Goal: Check status

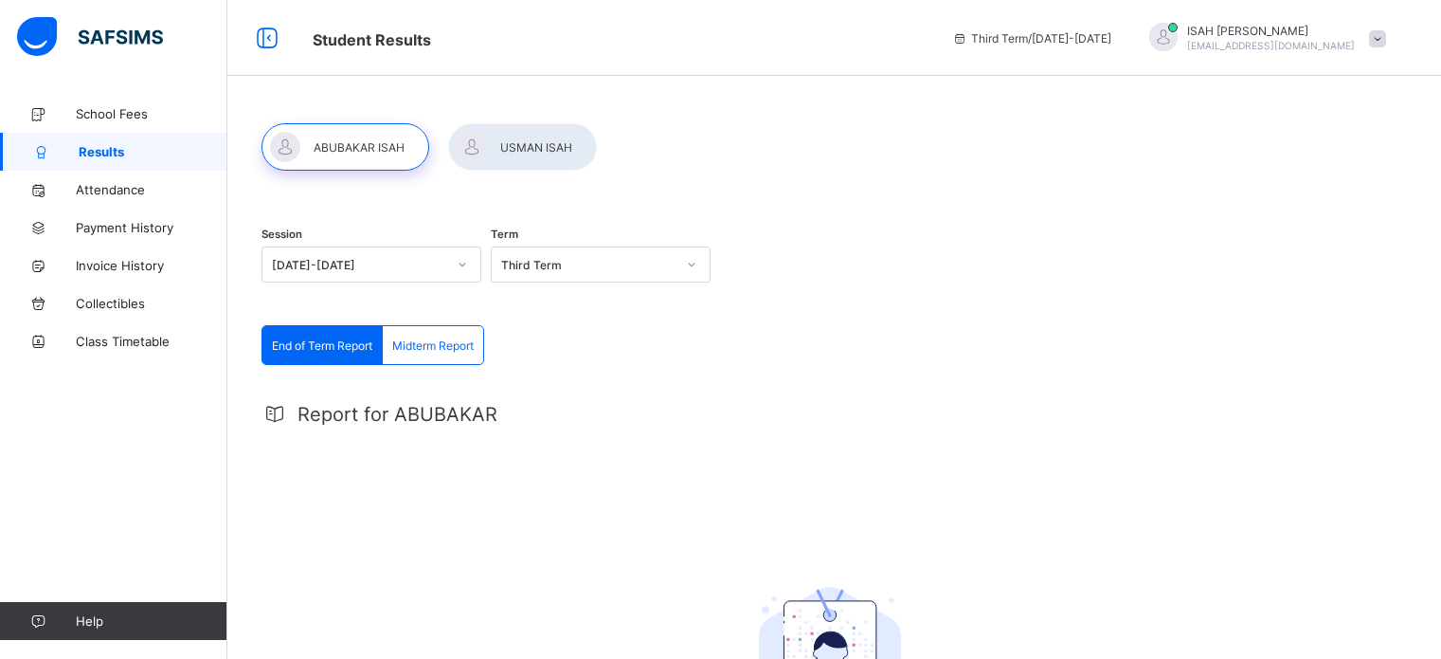
scroll to position [264, 0]
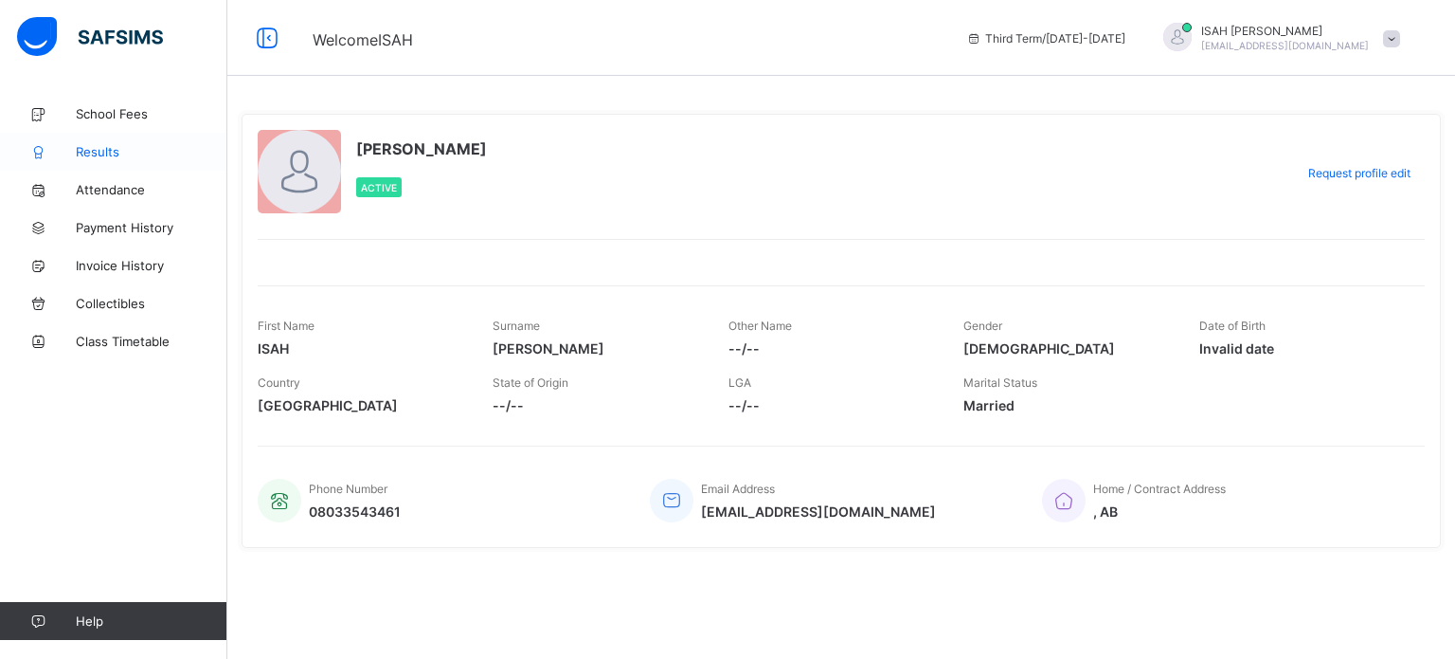
click at [88, 151] on span "Results" at bounding box center [152, 151] width 152 height 15
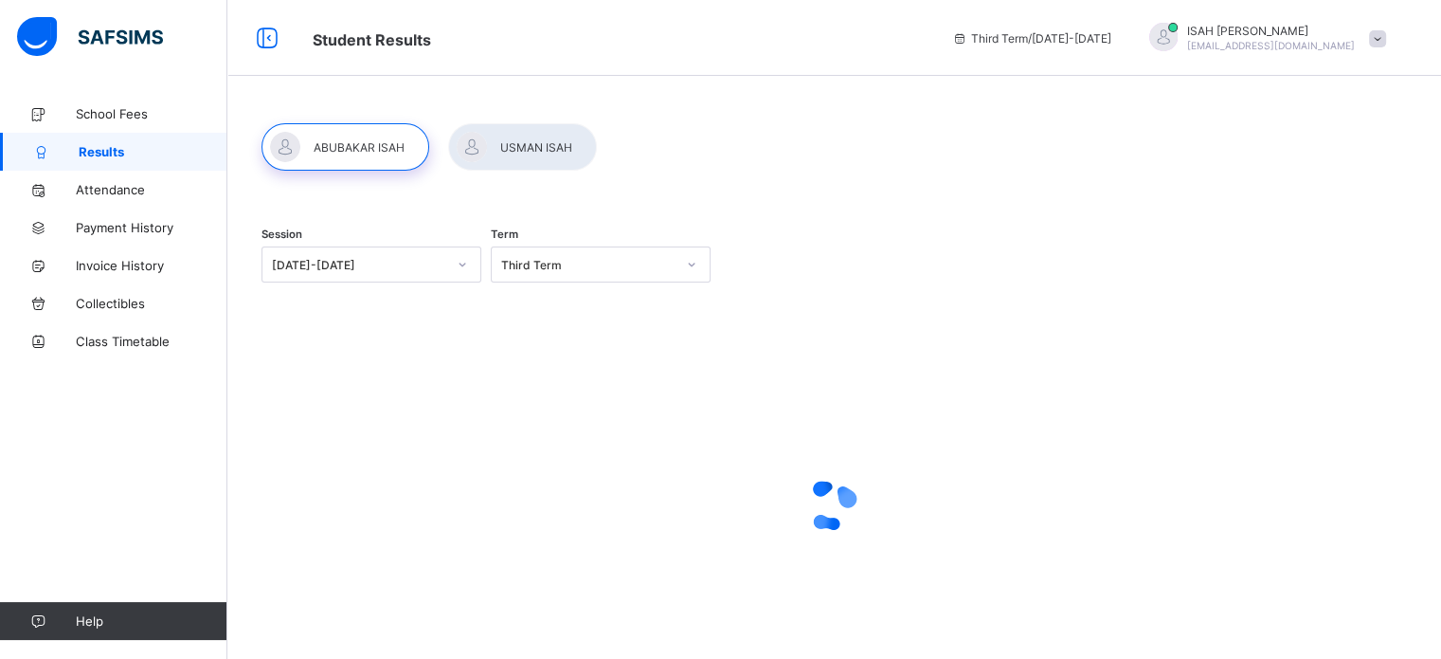
click at [539, 147] on div at bounding box center [522, 146] width 149 height 47
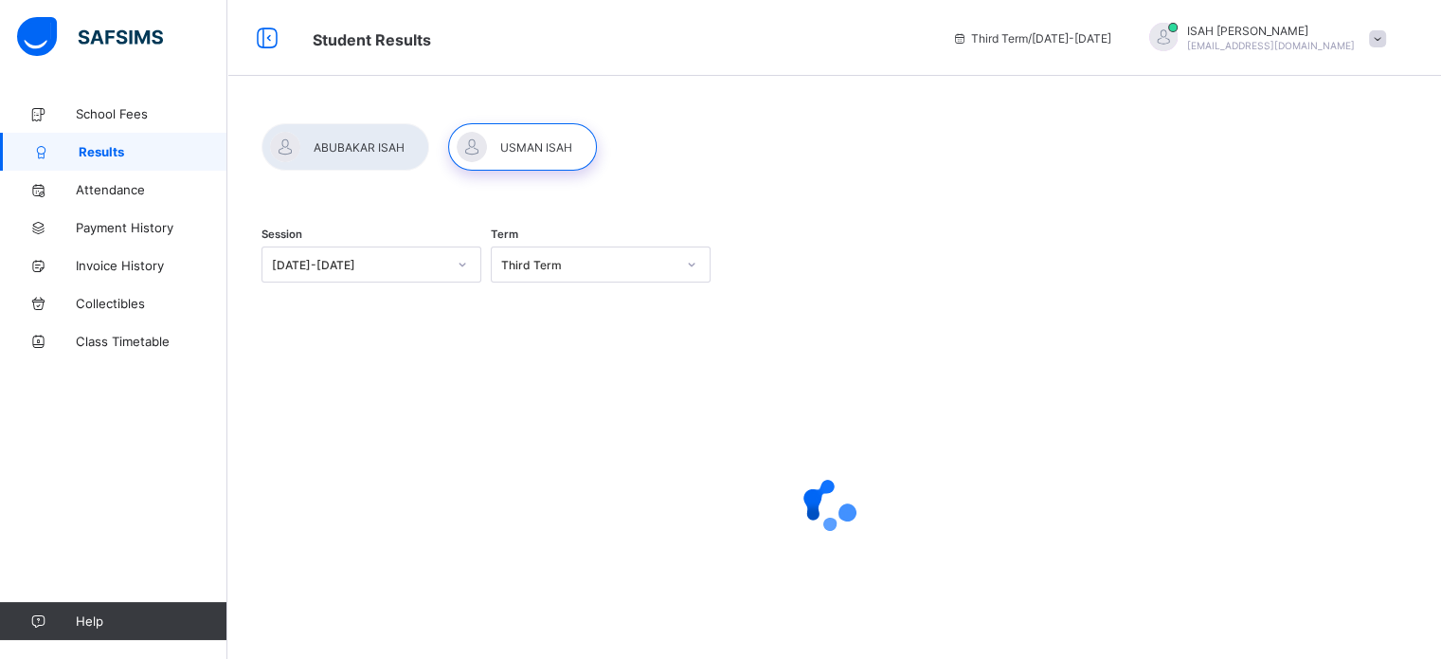
click at [539, 147] on div at bounding box center [522, 146] width 149 height 47
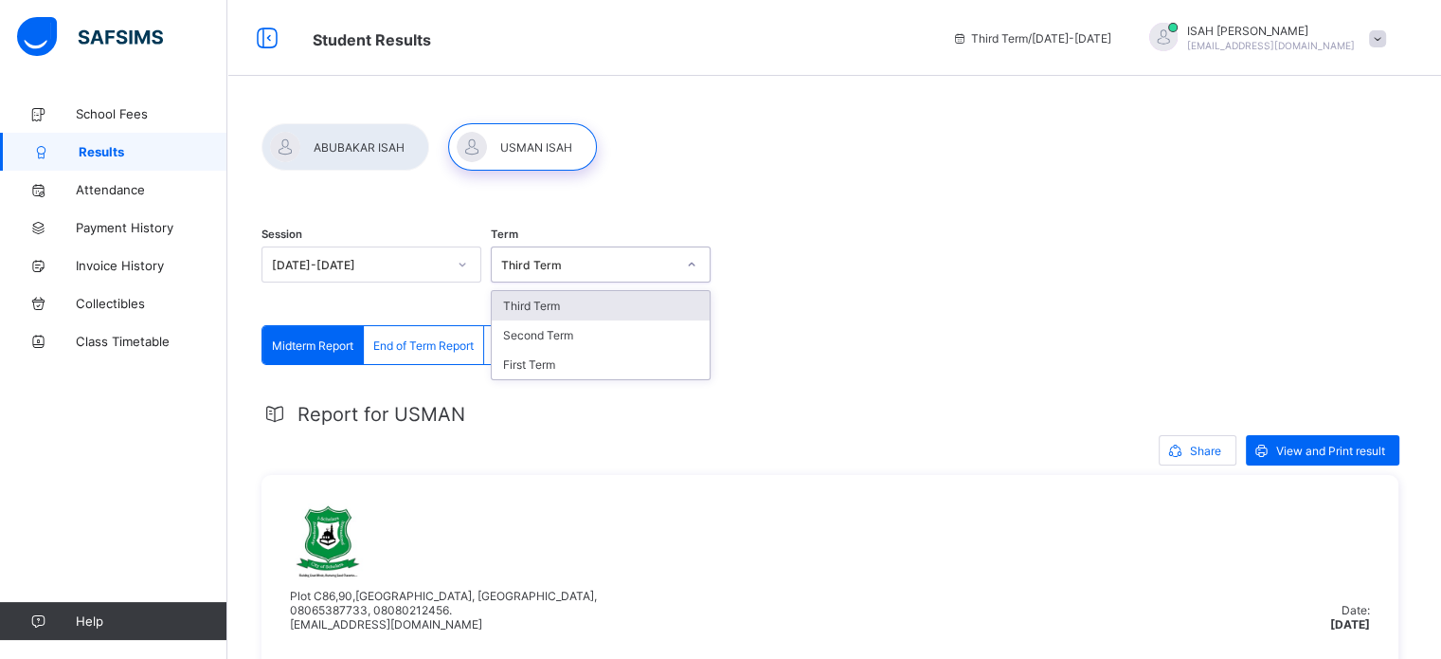
click at [630, 262] on div "Third Term" at bounding box center [588, 265] width 174 height 14
click at [574, 313] on div "Third Term" at bounding box center [601, 305] width 218 height 29
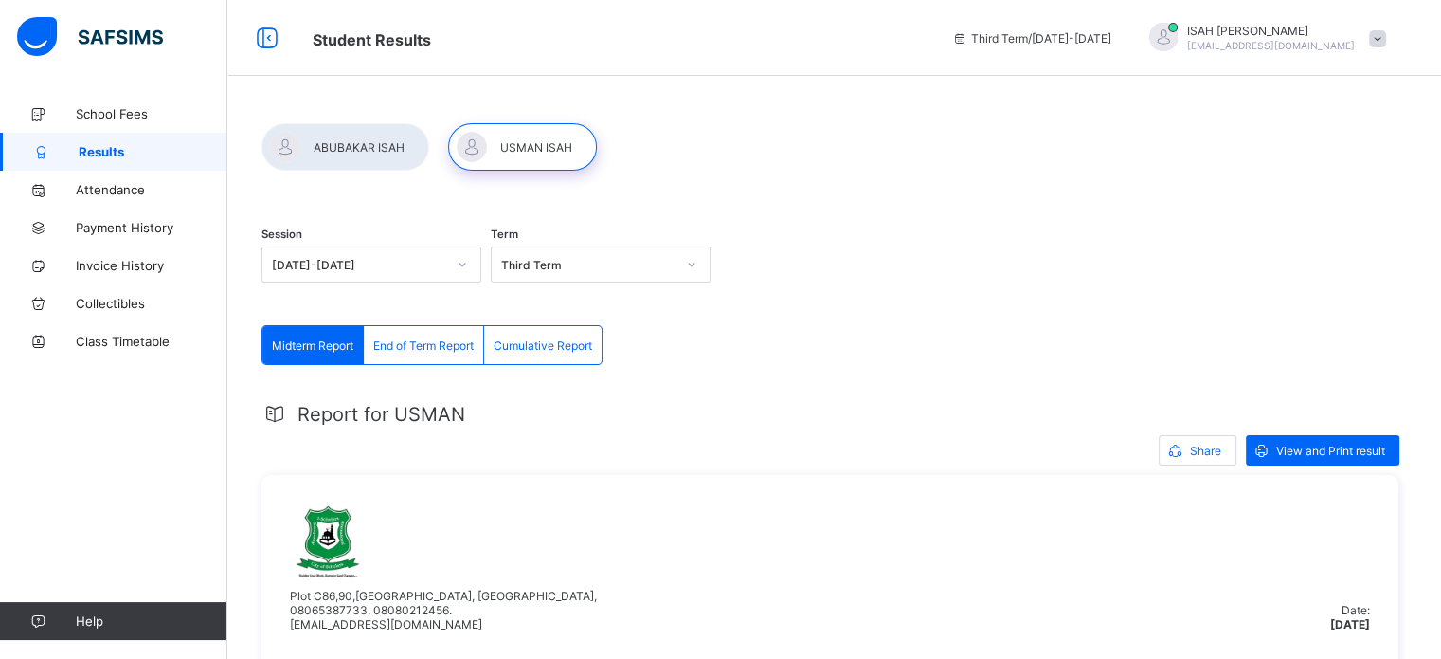
click at [406, 349] on span "End of Term Report" at bounding box center [423, 345] width 100 height 14
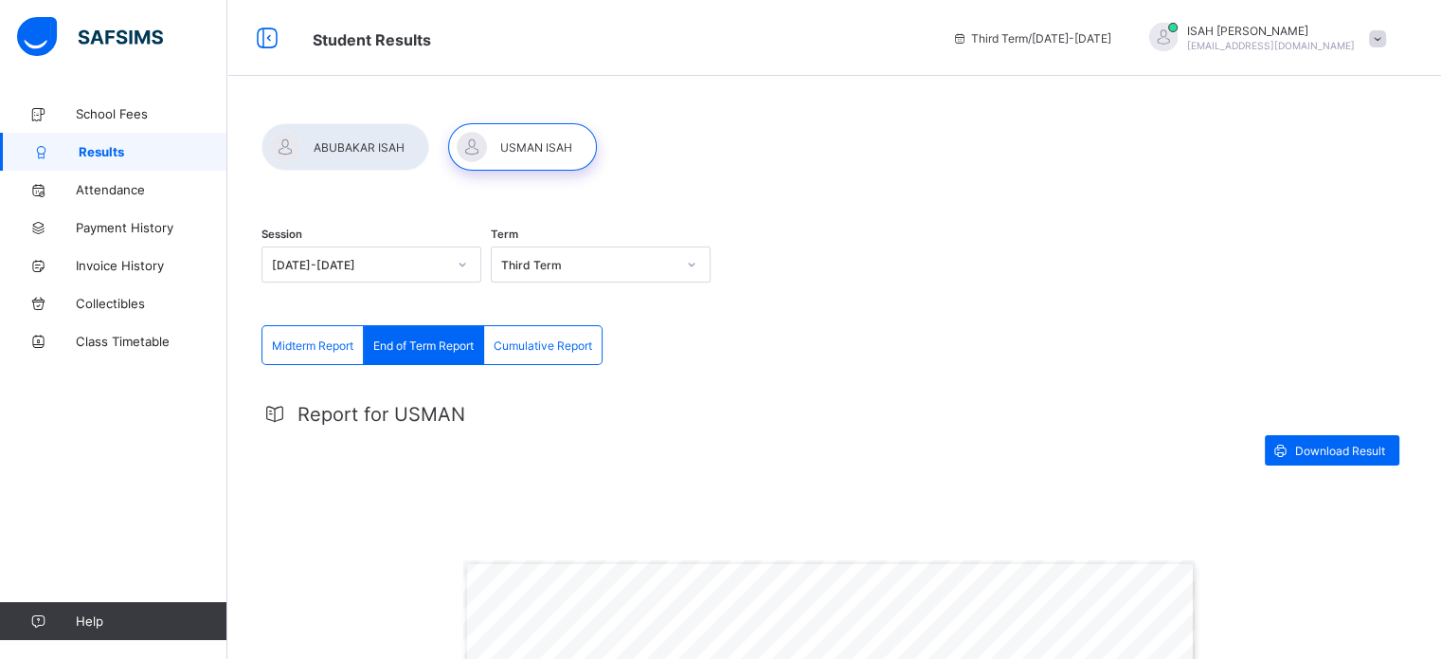
click at [537, 347] on span "Cumulative Report" at bounding box center [543, 345] width 99 height 14
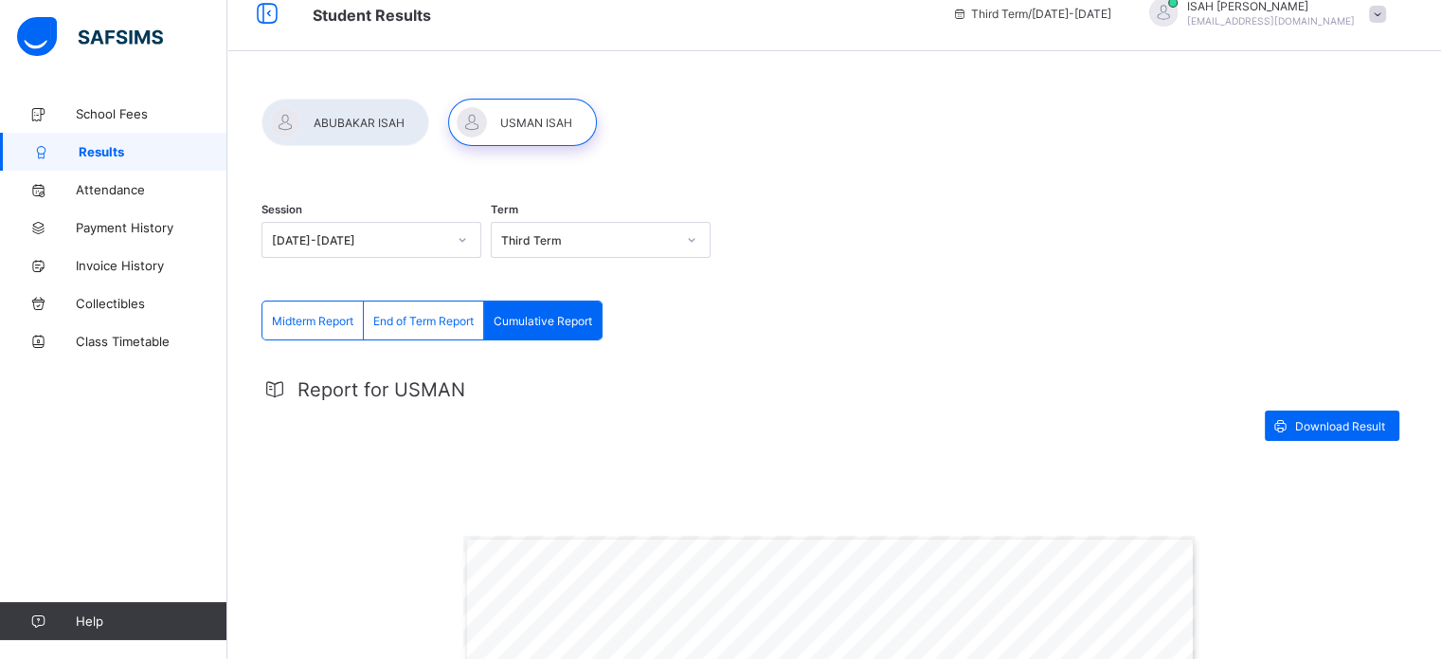
scroll to position [12, 0]
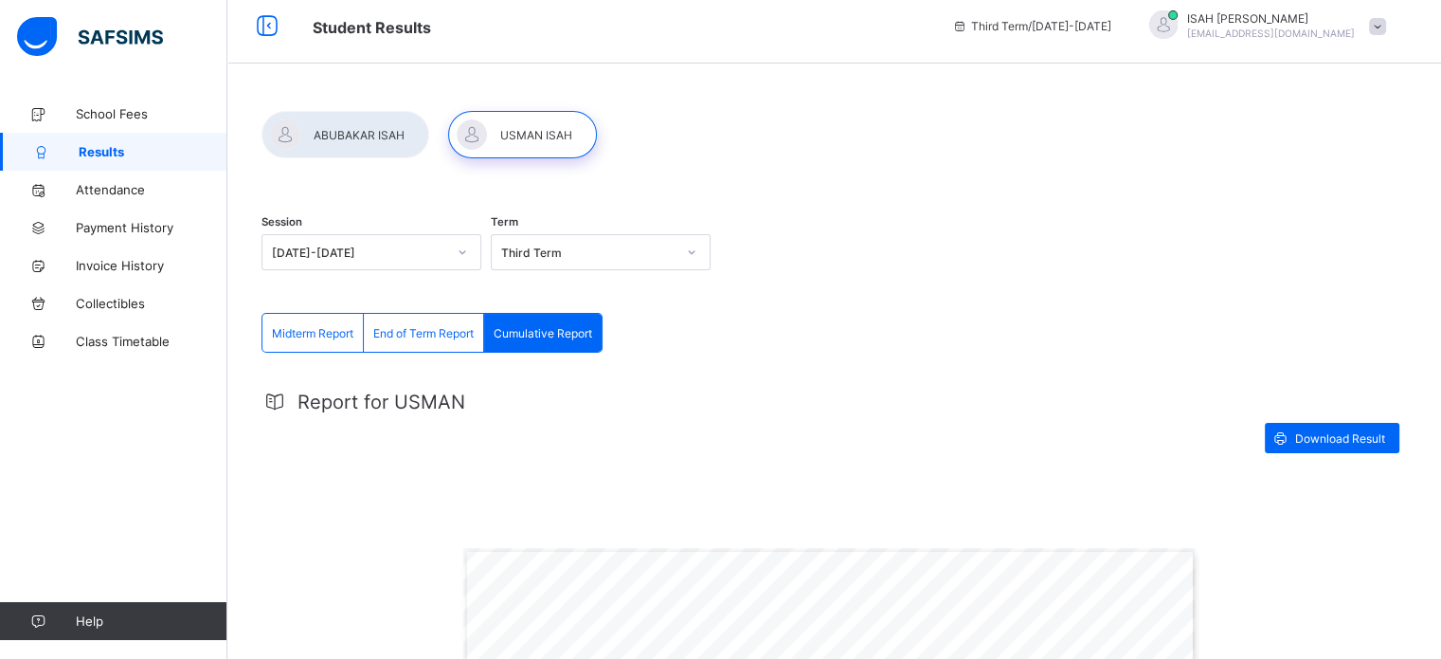
click at [406, 333] on span "End of Term Report" at bounding box center [423, 333] width 100 height 14
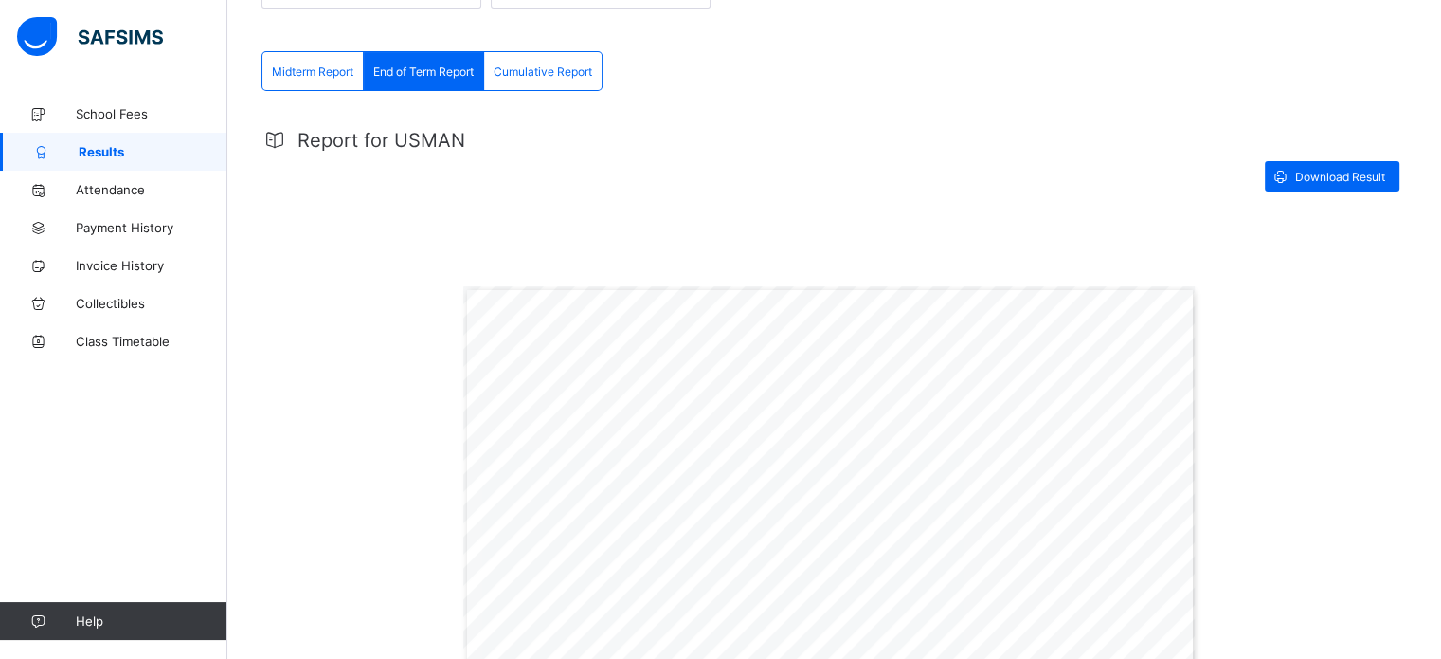
scroll to position [186, 0]
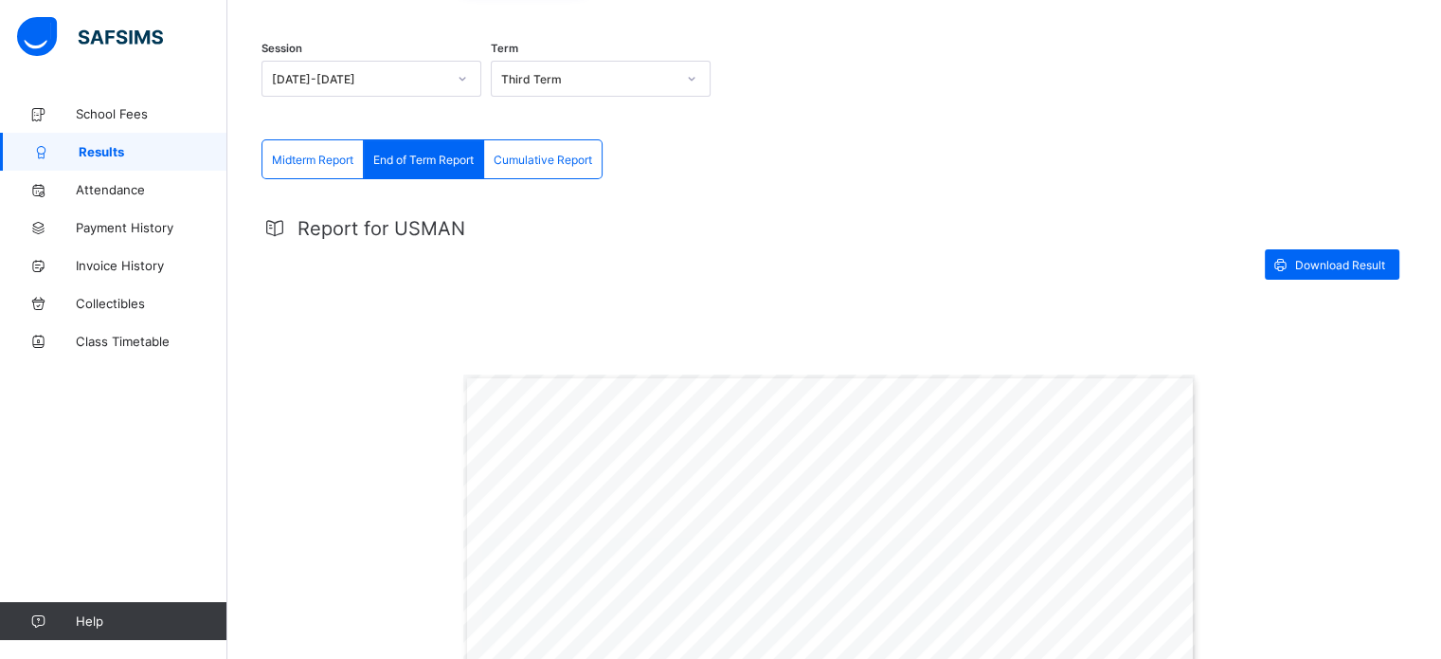
click at [551, 163] on span "Cumulative Report" at bounding box center [543, 160] width 99 height 14
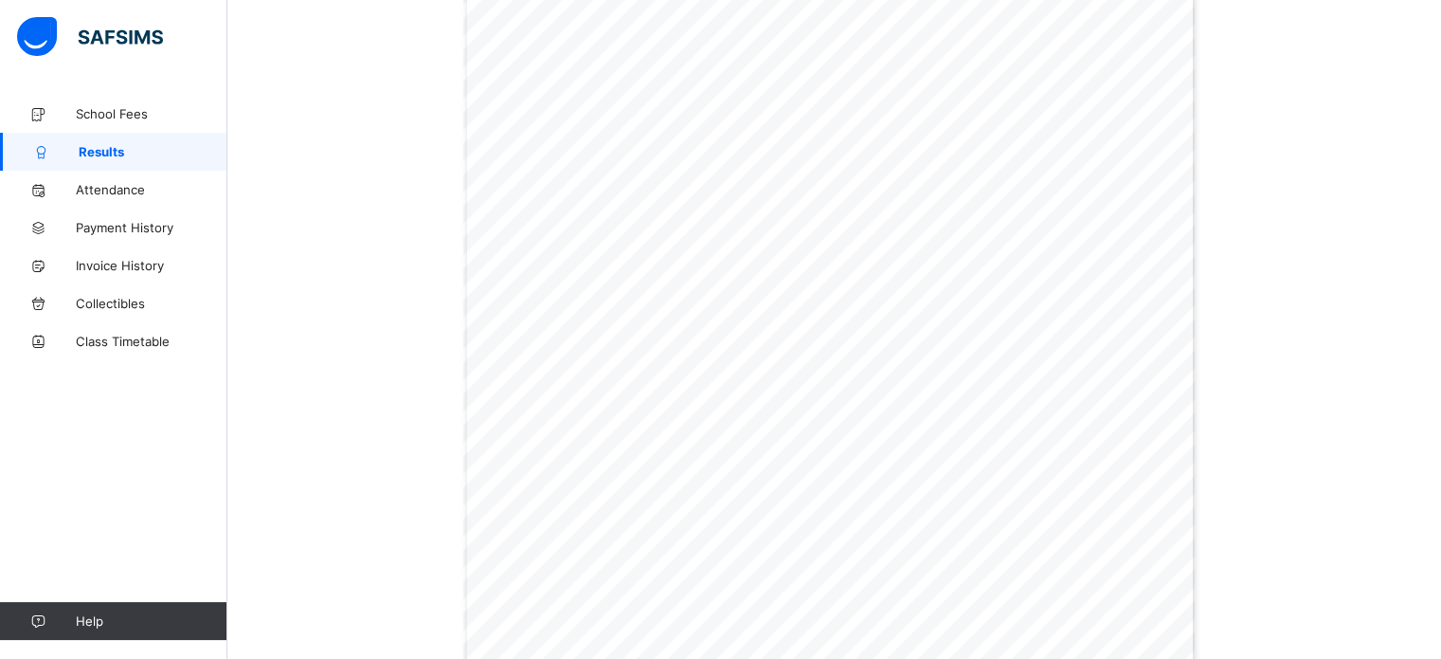
scroll to position [918, 0]
